Goal: Check status

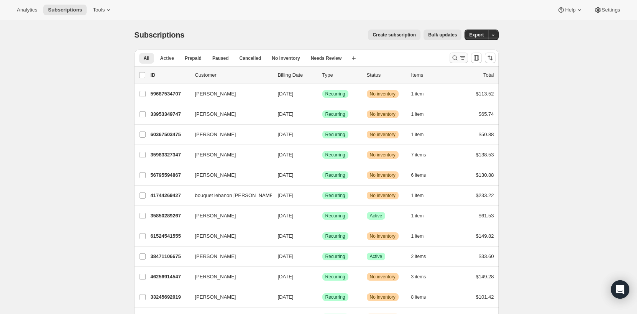
click at [462, 59] on icon "Search and filter results" at bounding box center [463, 58] width 8 height 8
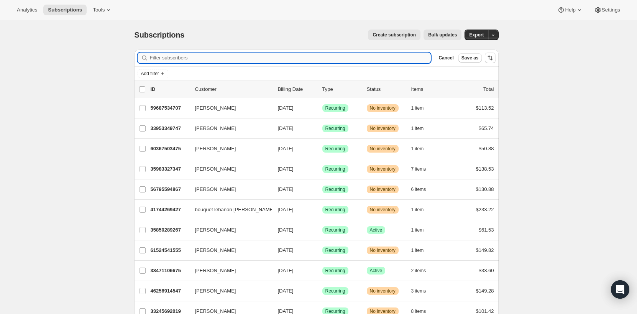
paste input "[EMAIL_ADDRESS][DOMAIN_NAME]"
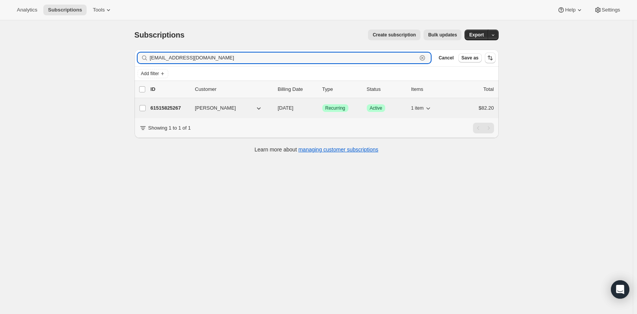
type input "[EMAIL_ADDRESS][DOMAIN_NAME]"
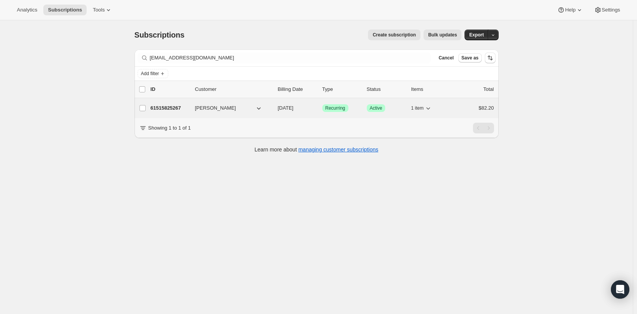
click at [214, 104] on div "61515825267 [PERSON_NAME] [DATE] Success Recurring Success Active 1 item $82.20" at bounding box center [322, 108] width 343 height 11
